Goal: Information Seeking & Learning: Check status

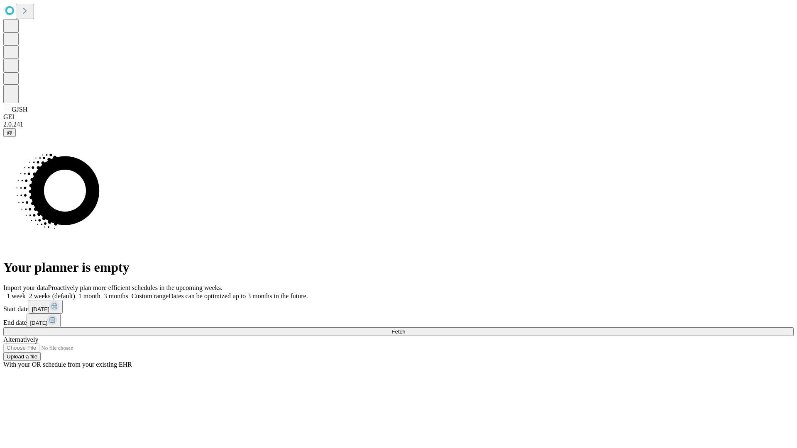
click at [405, 329] on span "Fetch" at bounding box center [399, 332] width 14 height 6
